Goal: Task Accomplishment & Management: Manage account settings

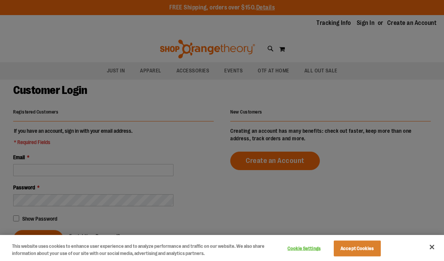
click at [389, 250] on div "Cookie Settings Accept Cookies" at bounding box center [333, 247] width 133 height 24
click at [375, 248] on button "Accept Cookies" at bounding box center [357, 248] width 47 height 16
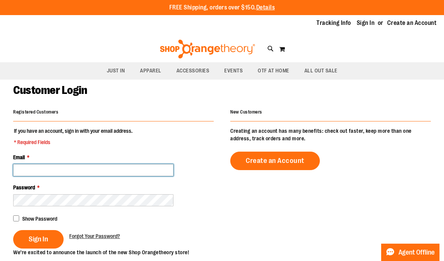
click at [141, 172] on input "Email *" at bounding box center [93, 170] width 160 height 12
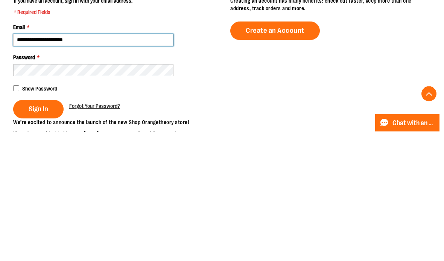
type input "**********"
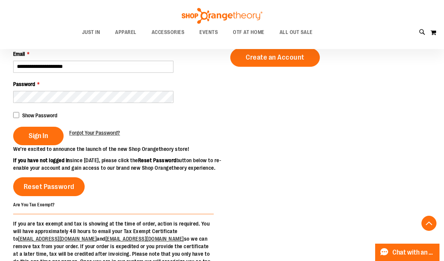
scroll to position [100, 0]
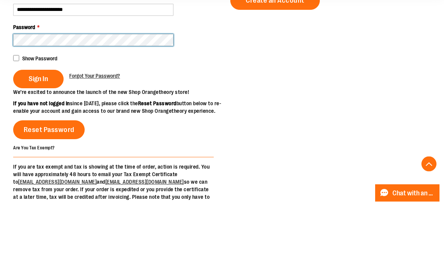
click at [38, 129] on button "Sign In" at bounding box center [38, 138] width 50 height 18
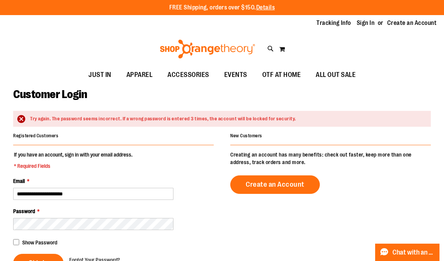
click at [113, 239] on div "Show Password" at bounding box center [113, 241] width 201 height 9
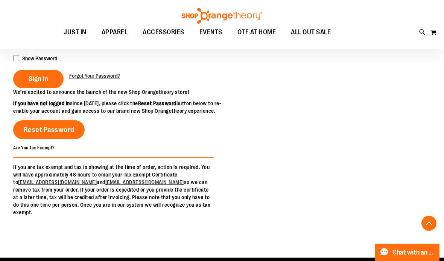
click at [65, 179] on div "Are You Tax Exempt? If you are tax exempt and tax is showing at the time of ord…" at bounding box center [113, 179] width 201 height 73
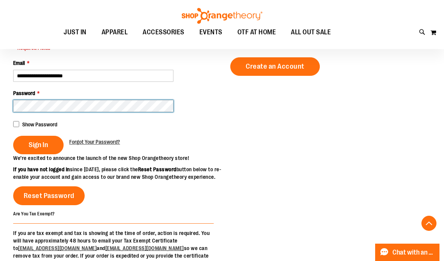
scroll to position [116, 0]
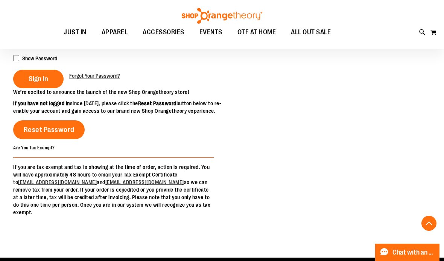
click at [413, 131] on div at bounding box center [326, 115] width 209 height 55
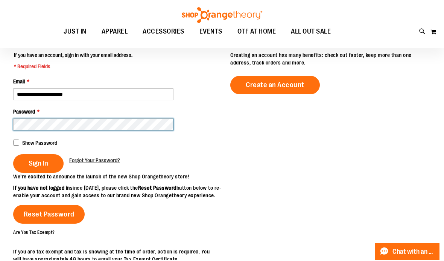
scroll to position [99, 0]
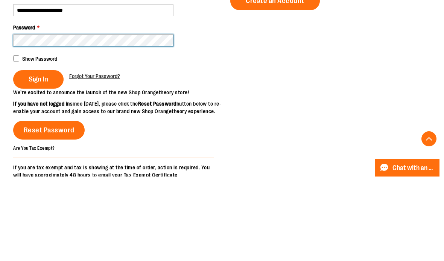
click at [38, 154] on button "Sign In" at bounding box center [38, 163] width 50 height 18
